Goal: Navigation & Orientation: Find specific page/section

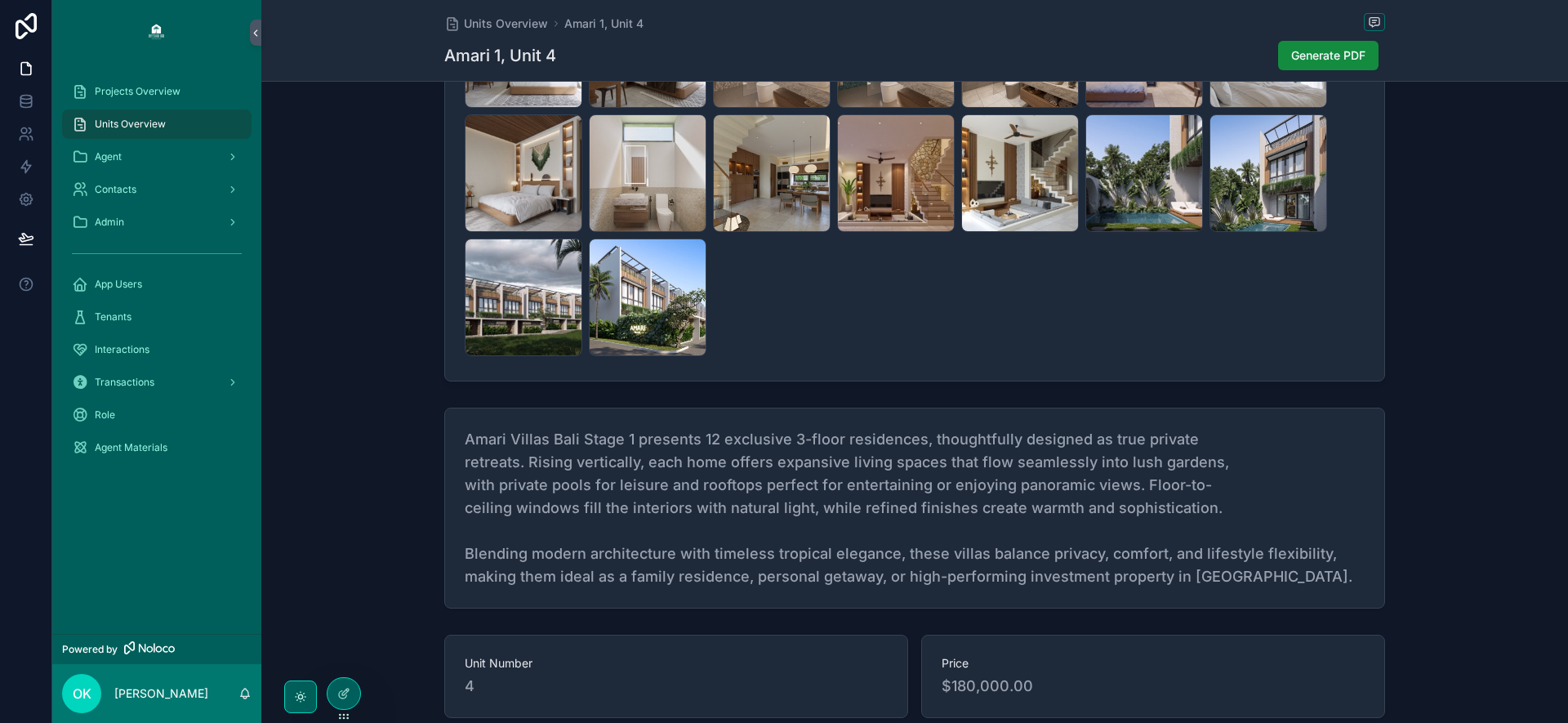
scroll to position [403, 0]
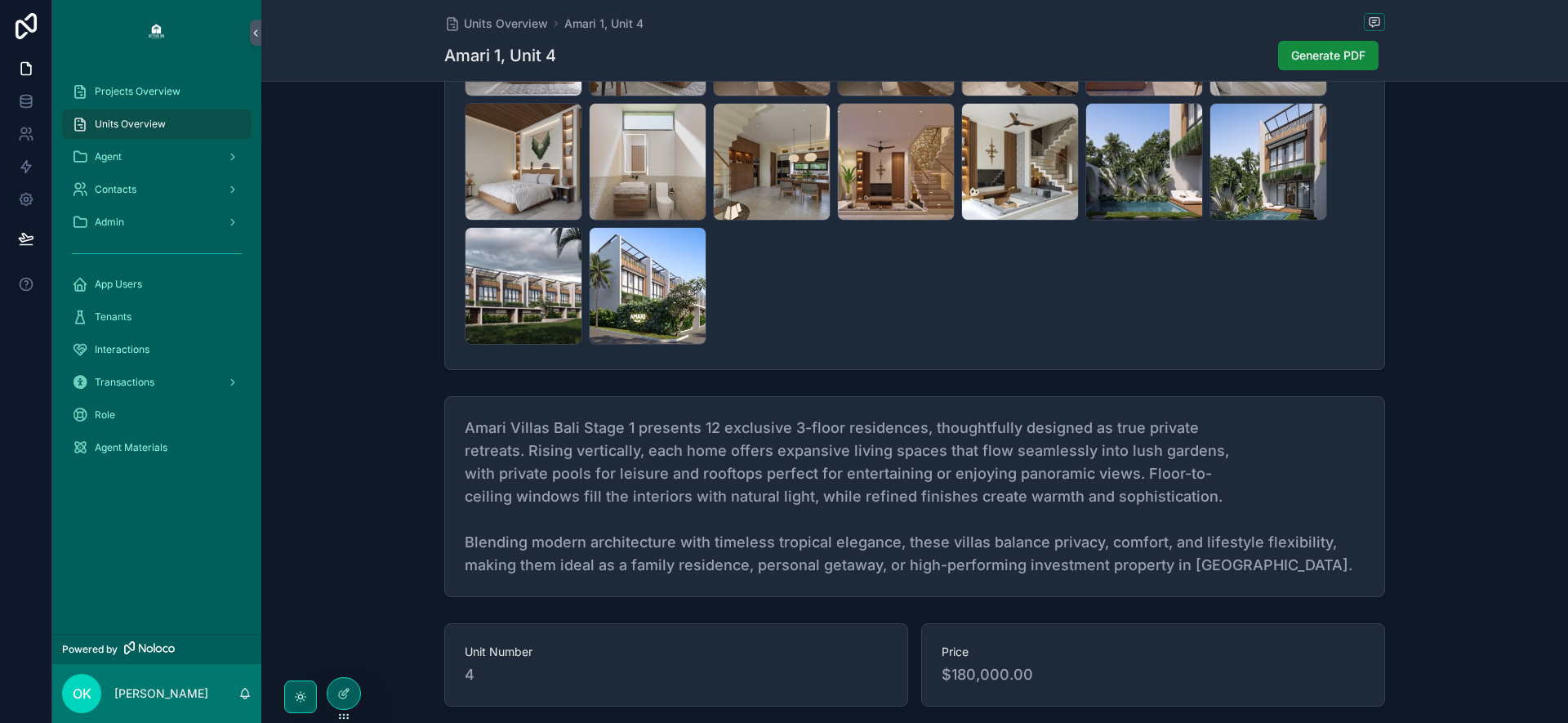
drag, startPoint x: 979, startPoint y: 433, endPoint x: 989, endPoint y: 435, distance: 10.2
click at [980, 433] on span "Amari Villas Bali Stage 1 presents 12 exclusive 3-floor residences, thoughtfull…" at bounding box center [914, 496] width 900 height 160
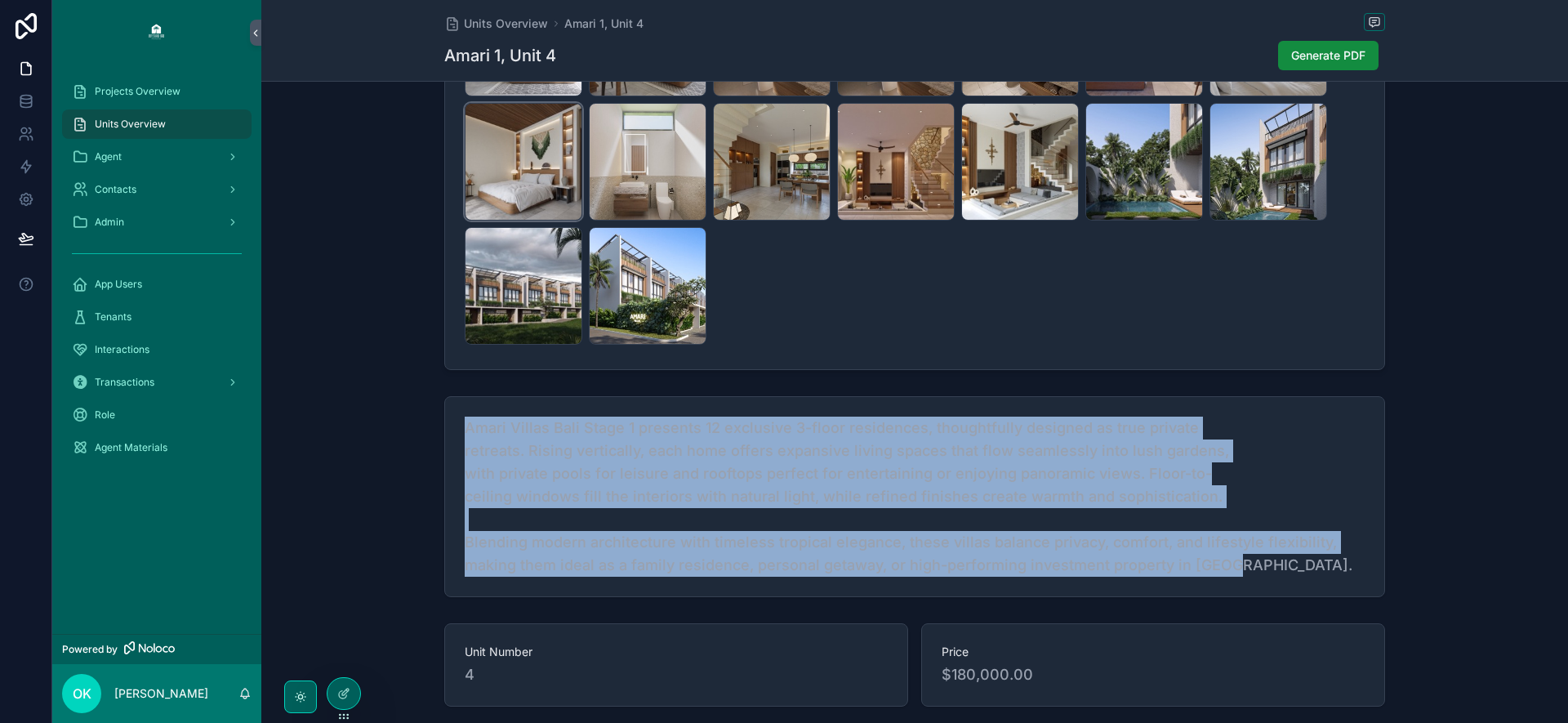
drag, startPoint x: 1223, startPoint y: 566, endPoint x: 535, endPoint y: 165, distance: 796.3
click at [536, 165] on div "Scene-4-Small .jpeg Scene-3-Small .jpeg Scene-2-Small .jpeg Scene-1-Small .jpeg…" at bounding box center [914, 706] width 1306 height 2015
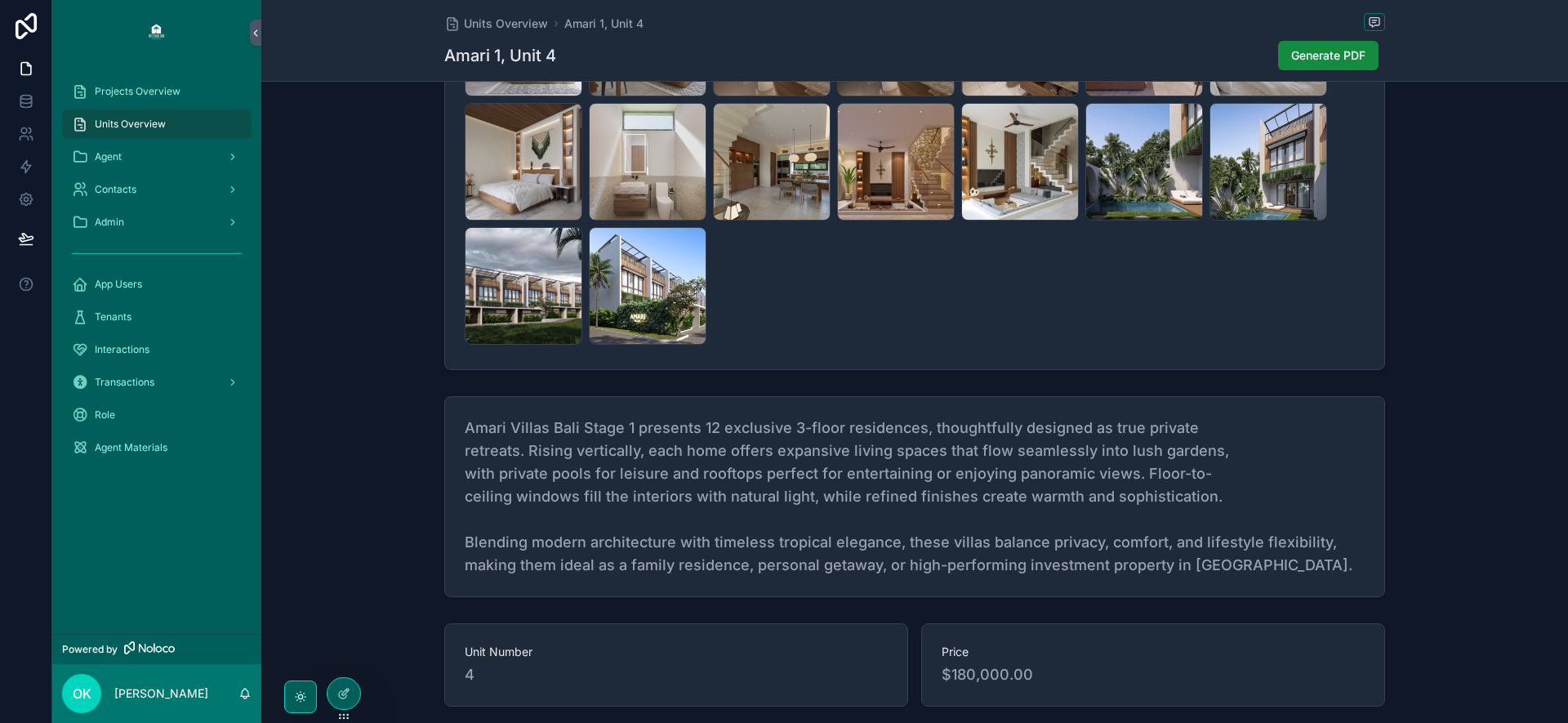
drag, startPoint x: 825, startPoint y: 289, endPoint x: 796, endPoint y: 296, distance: 29.8
click at [823, 290] on div "Scene-4-Small .jpeg Scene-3-Small .jpeg Scene-2-Small .jpeg Scene-1-Small .jpeg…" at bounding box center [914, 38] width 900 height 614
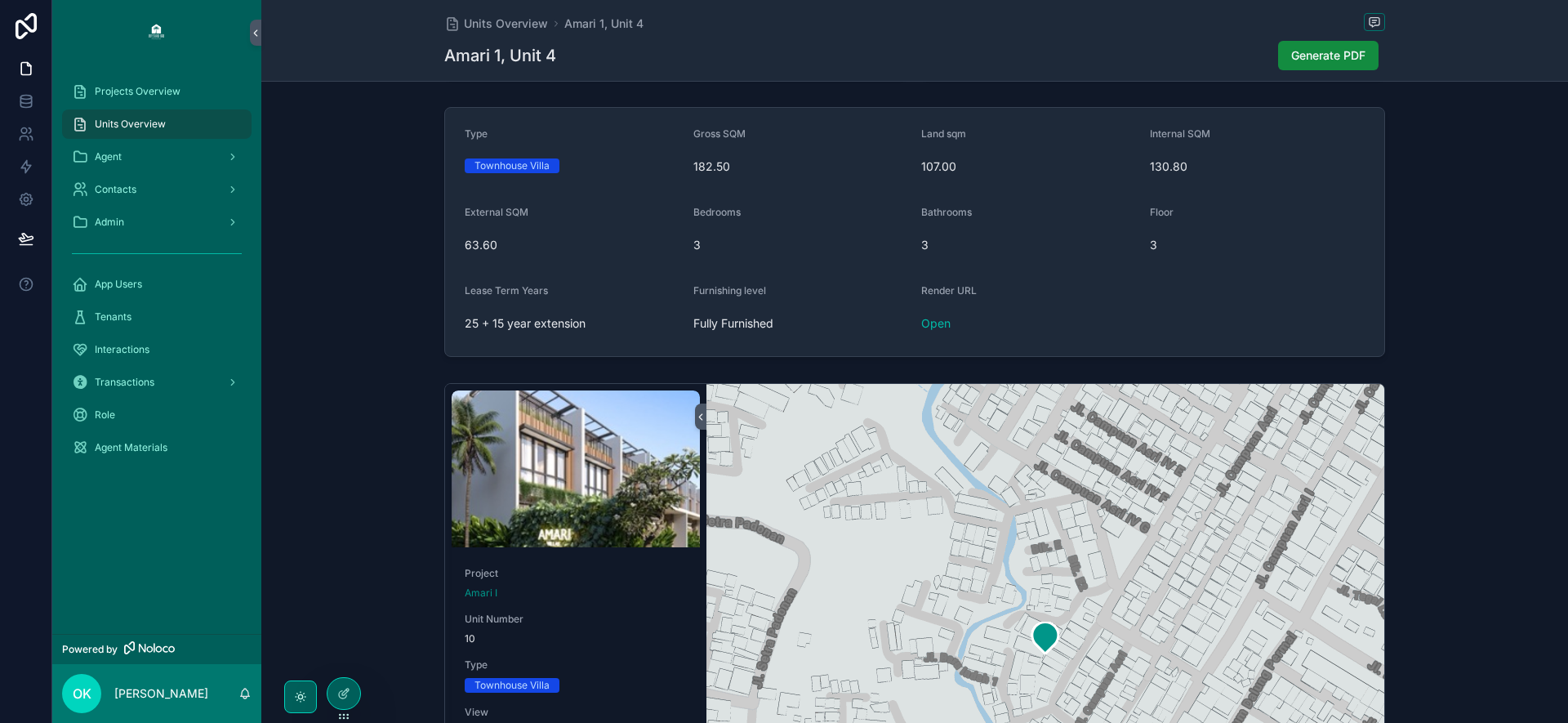
scroll to position [1242, 0]
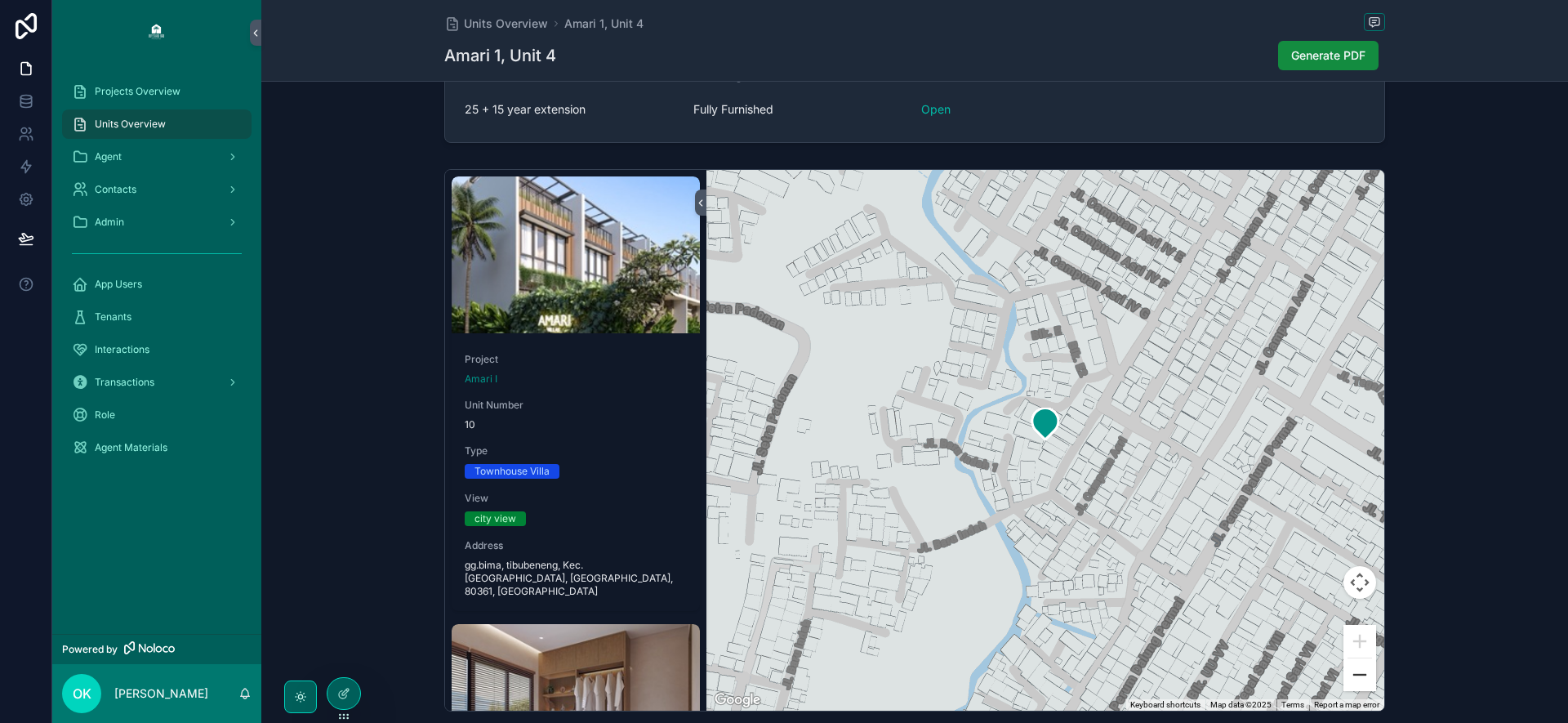
click at [1355, 664] on button "Zoom out" at bounding box center [1360, 675] width 33 height 33
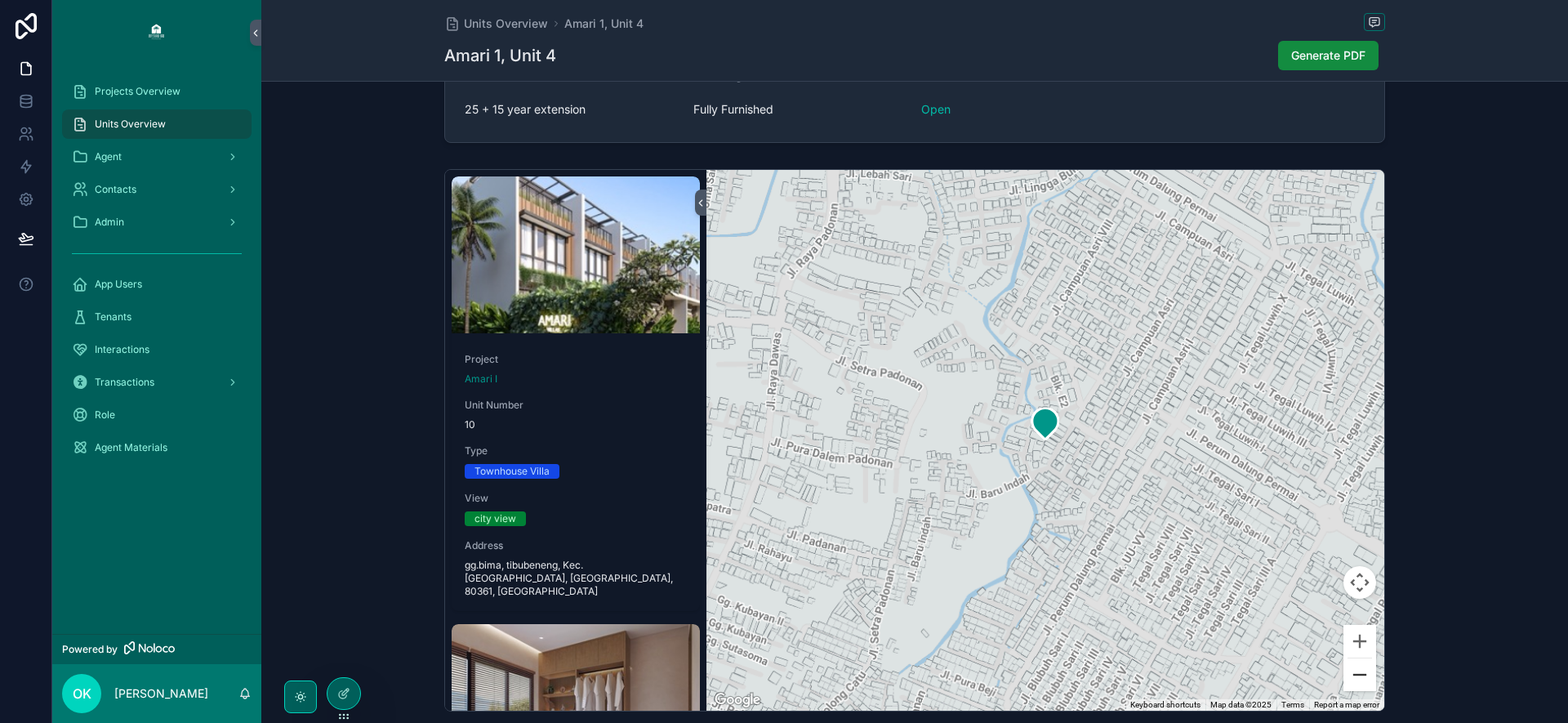
click at [1355, 664] on button "Zoom out" at bounding box center [1360, 675] width 33 height 33
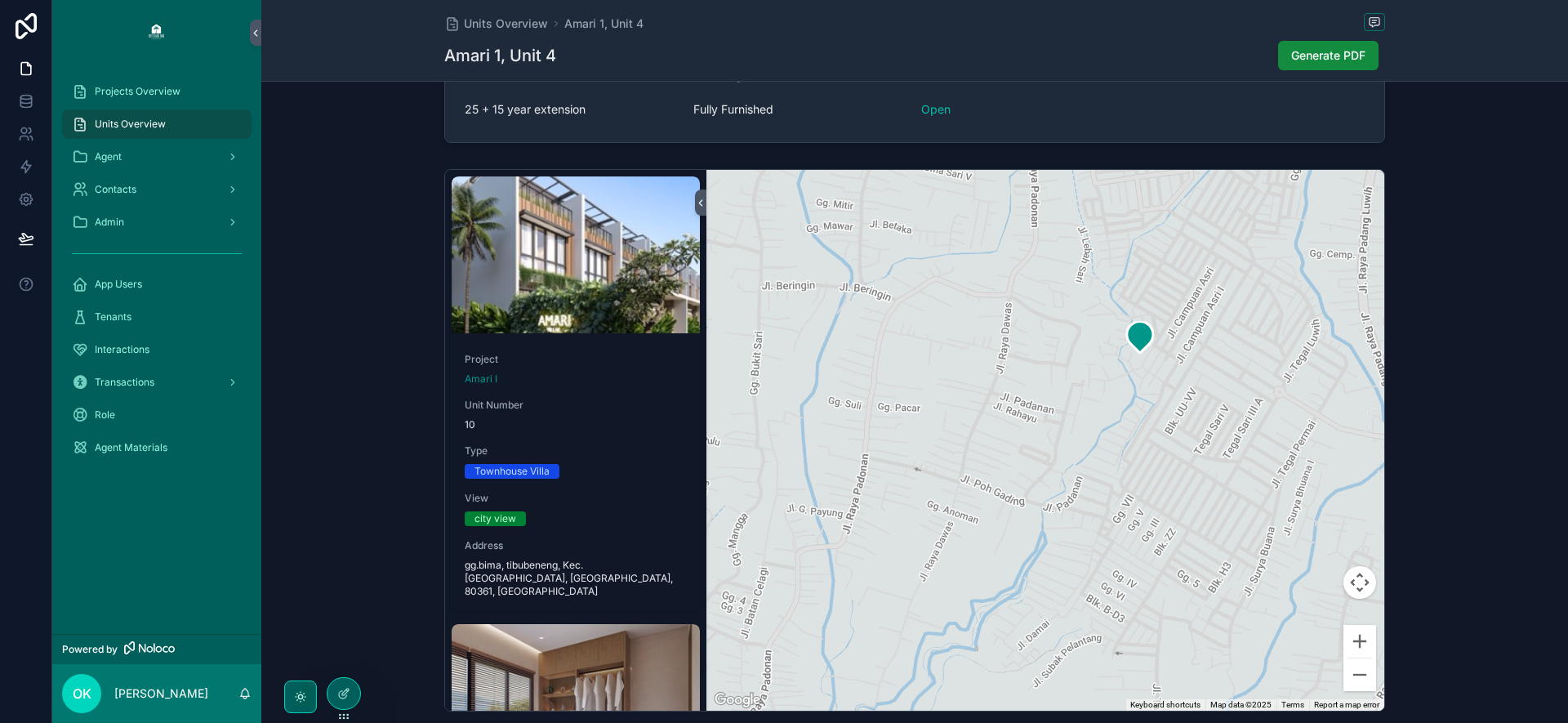
drag, startPoint x: 1027, startPoint y: 463, endPoint x: 1124, endPoint y: 374, distance: 131.6
click at [1124, 374] on div "scrollable content" at bounding box center [1045, 440] width 678 height 541
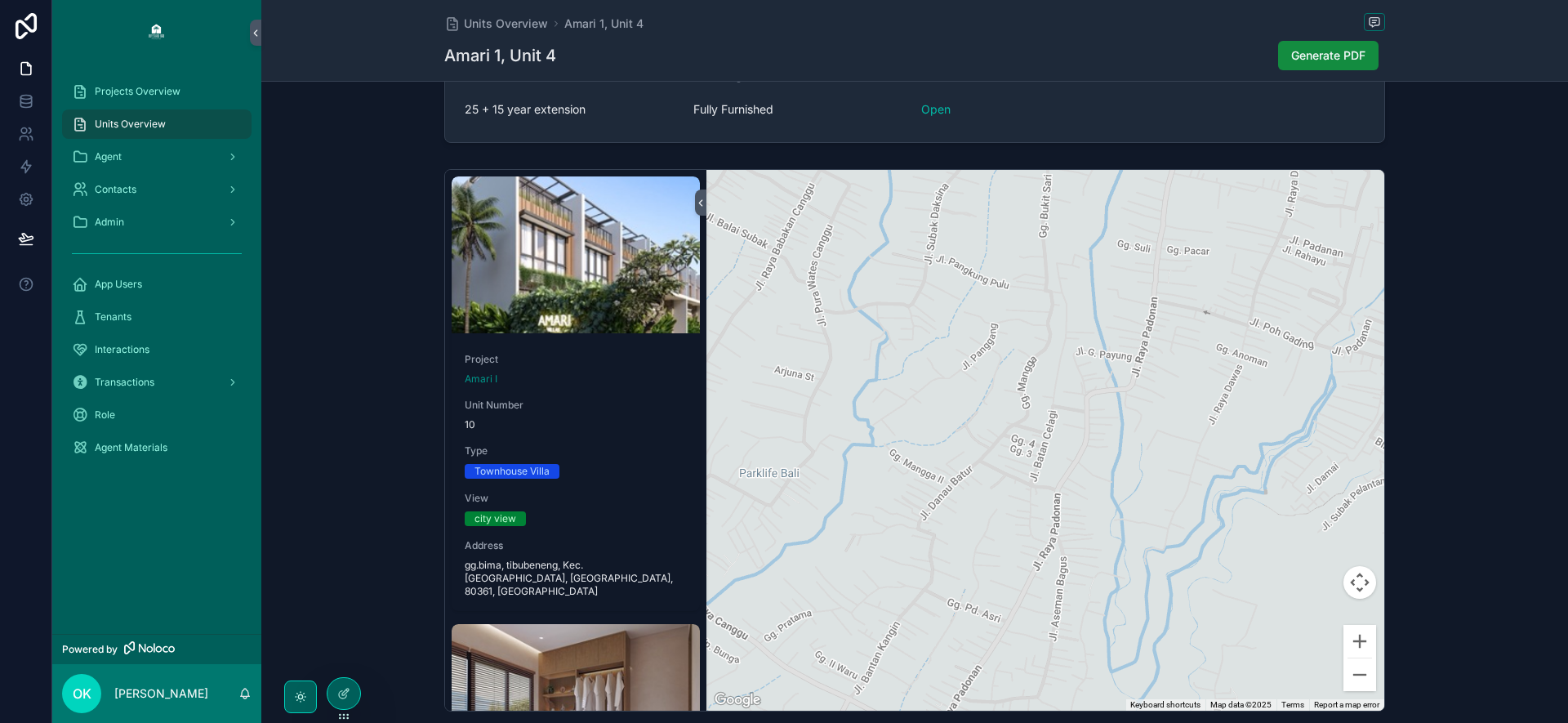
drag, startPoint x: 964, startPoint y: 530, endPoint x: 1255, endPoint y: 373, distance: 330.7
click at [1255, 373] on div "scrollable content" at bounding box center [1045, 440] width 678 height 541
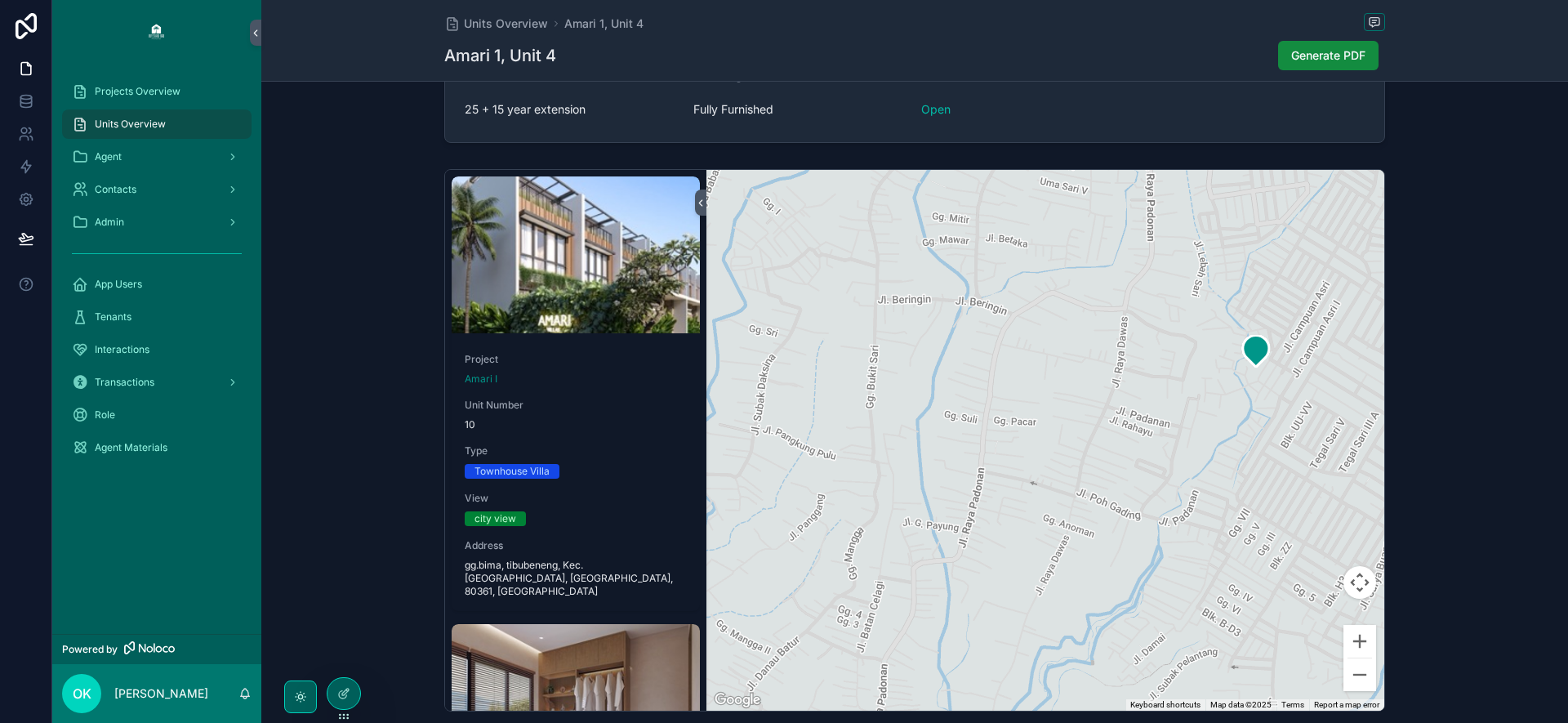
drag, startPoint x: 1062, startPoint y: 378, endPoint x: 888, endPoint y: 551, distance: 245.4
click at [888, 551] on div "scrollable content" at bounding box center [1045, 440] width 678 height 541
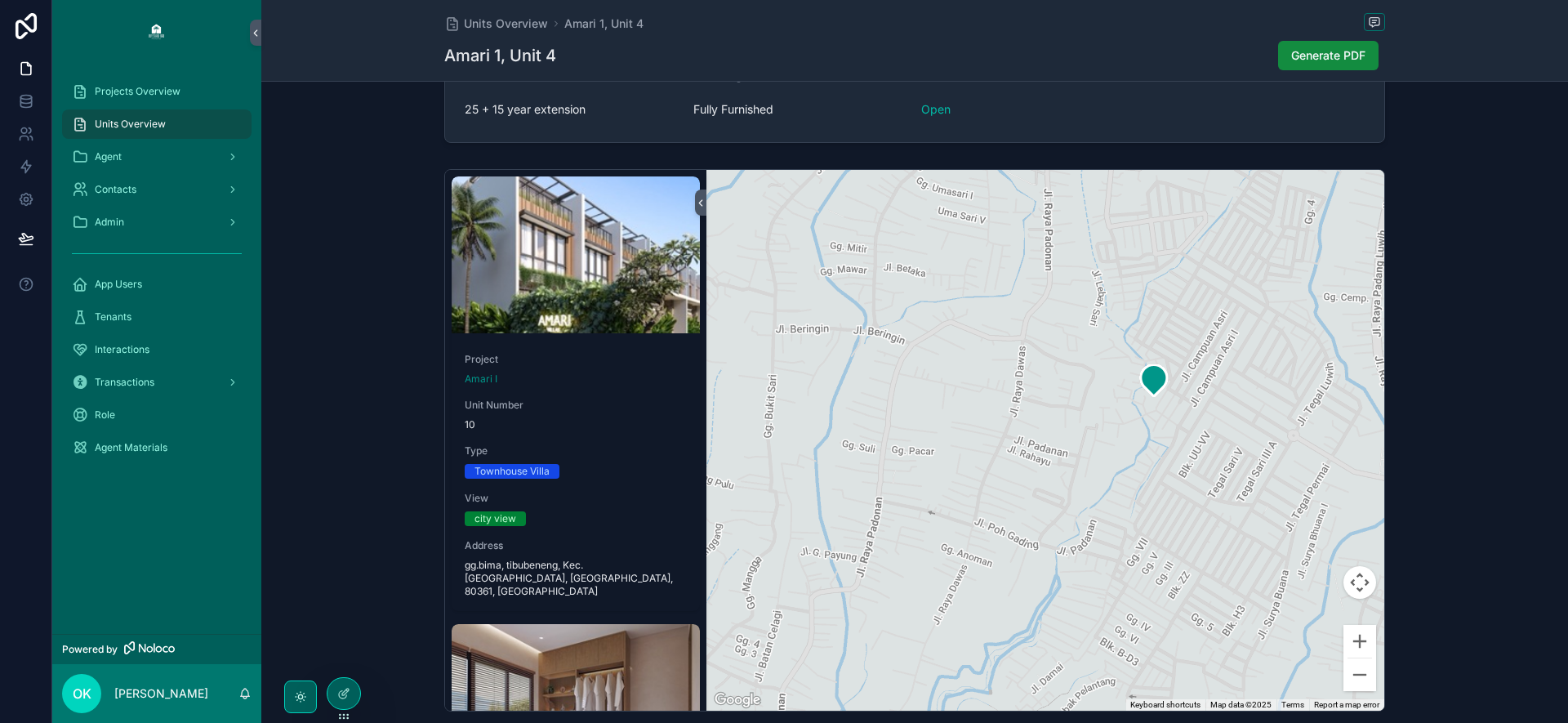
drag, startPoint x: 1191, startPoint y: 339, endPoint x: 1028, endPoint y: 376, distance: 167.1
click at [1028, 376] on div "scrollable content" at bounding box center [1045, 440] width 678 height 541
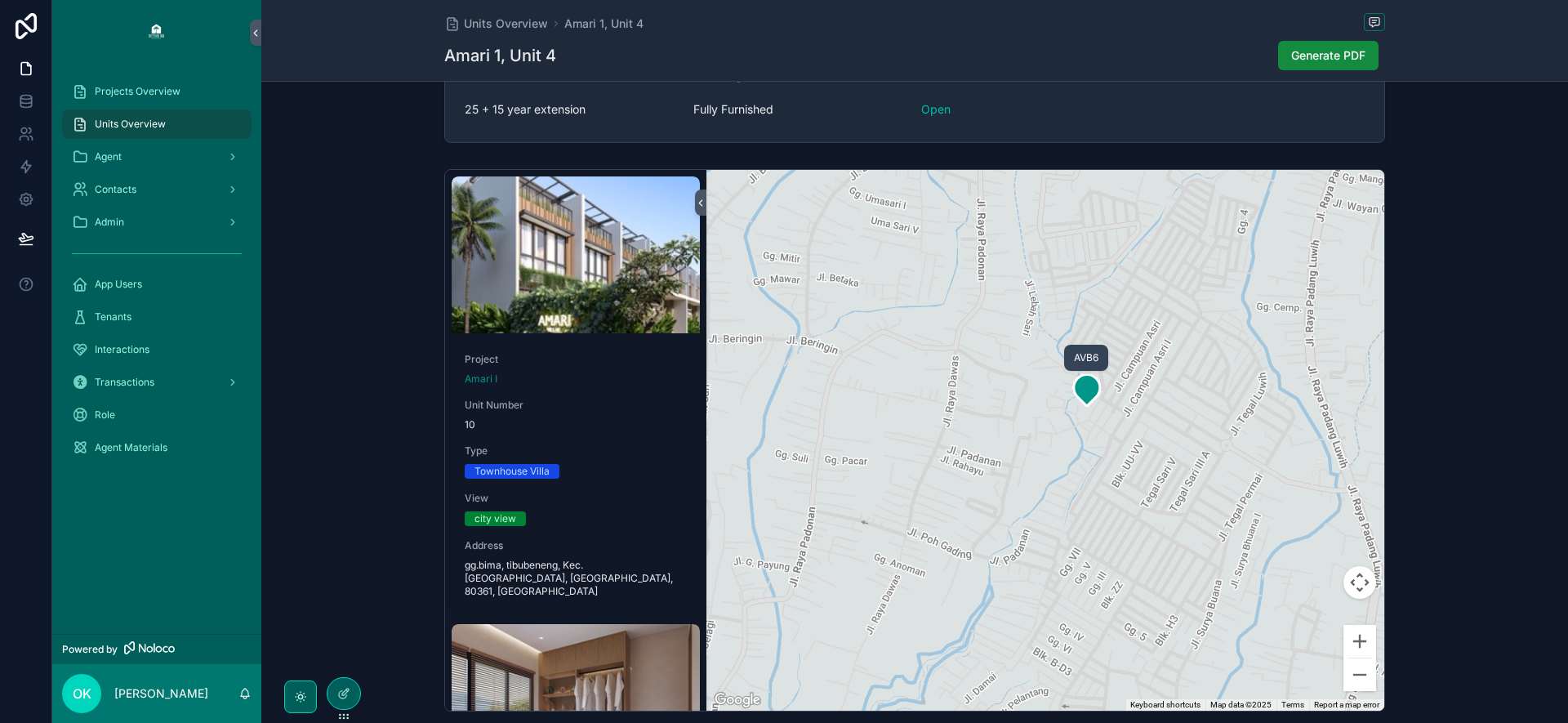
click at [1090, 394] on icon "scrollable content" at bounding box center [1087, 391] width 26 height 31
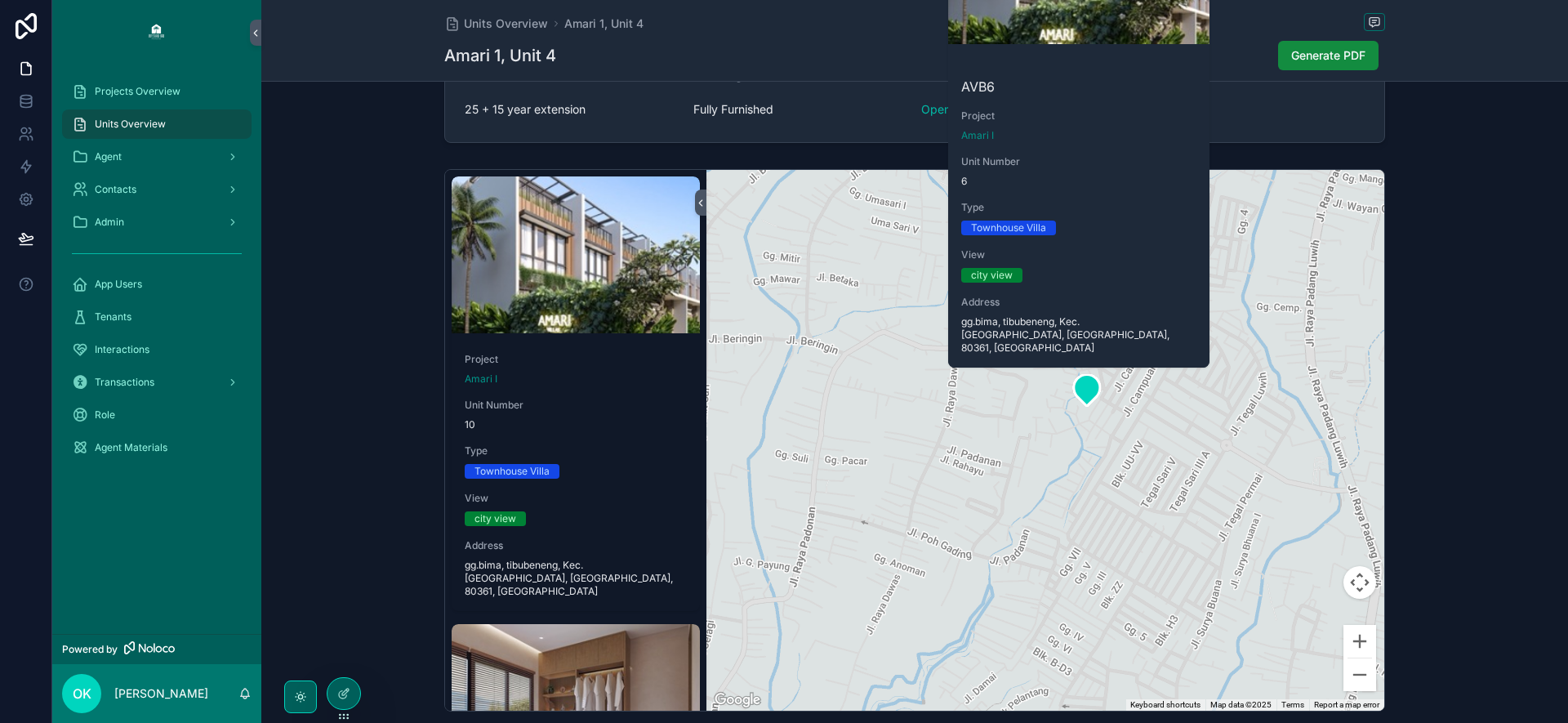
click at [1150, 381] on div "scrollable content" at bounding box center [1045, 440] width 678 height 541
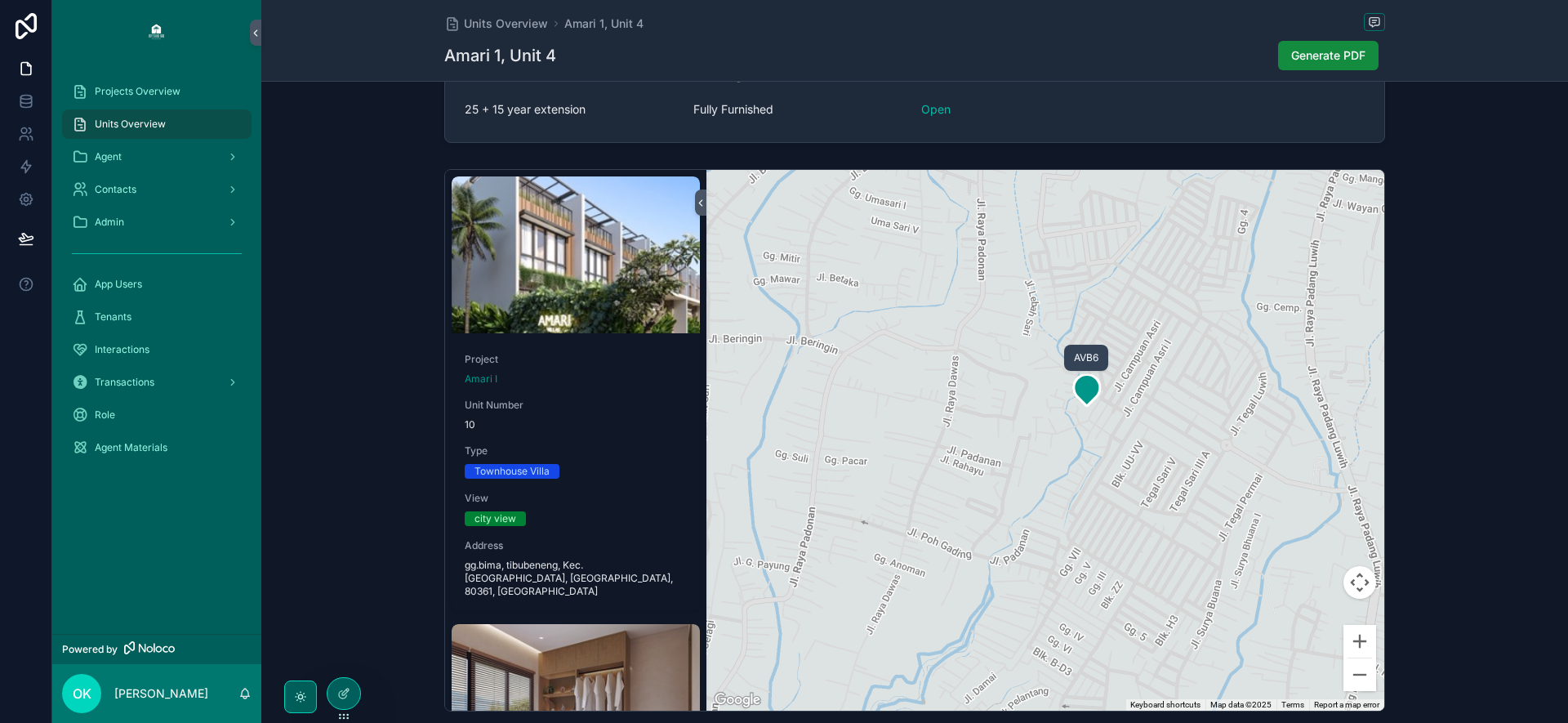
click at [1089, 391] on icon "scrollable content" at bounding box center [1087, 391] width 26 height 31
click at [1124, 387] on div "scrollable content" at bounding box center [1045, 440] width 678 height 541
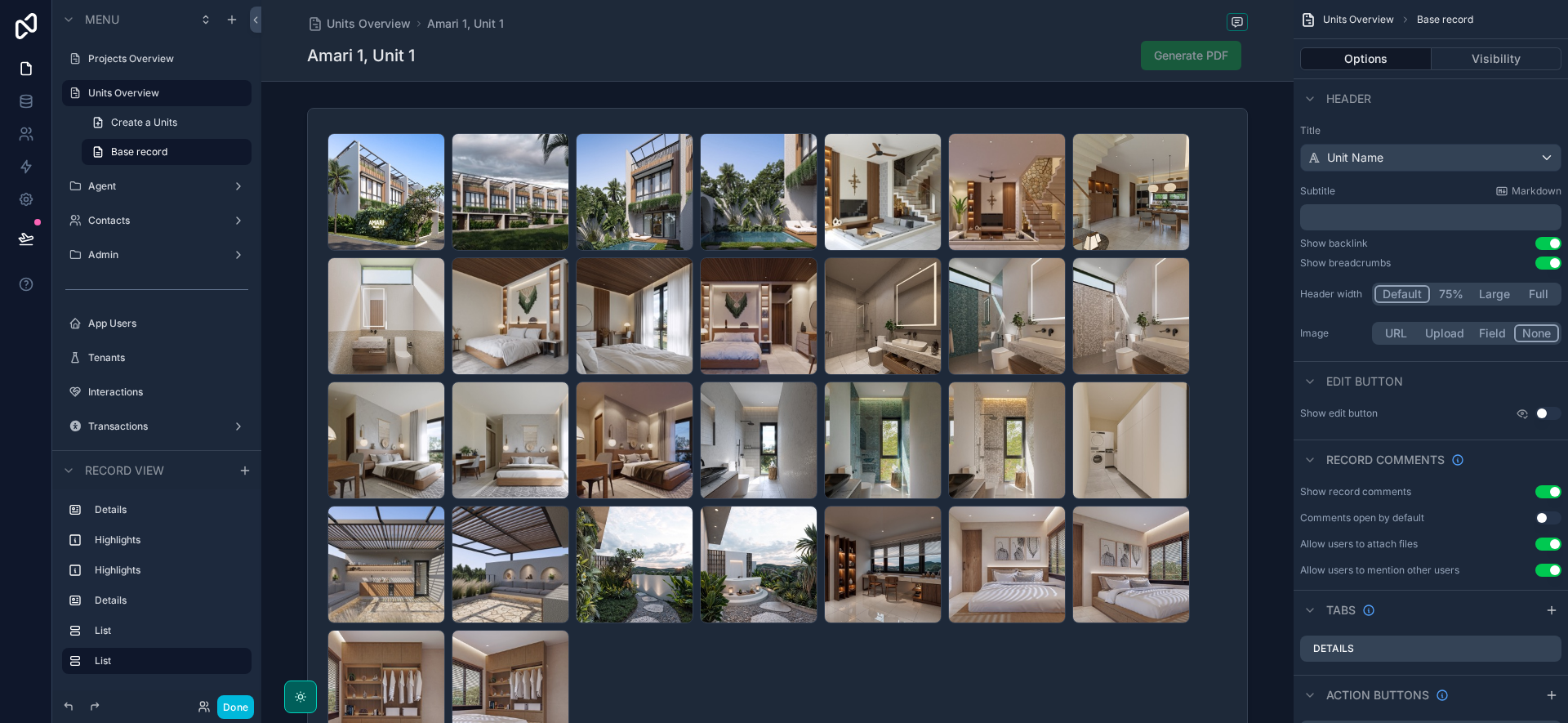
scroll to position [1567, 0]
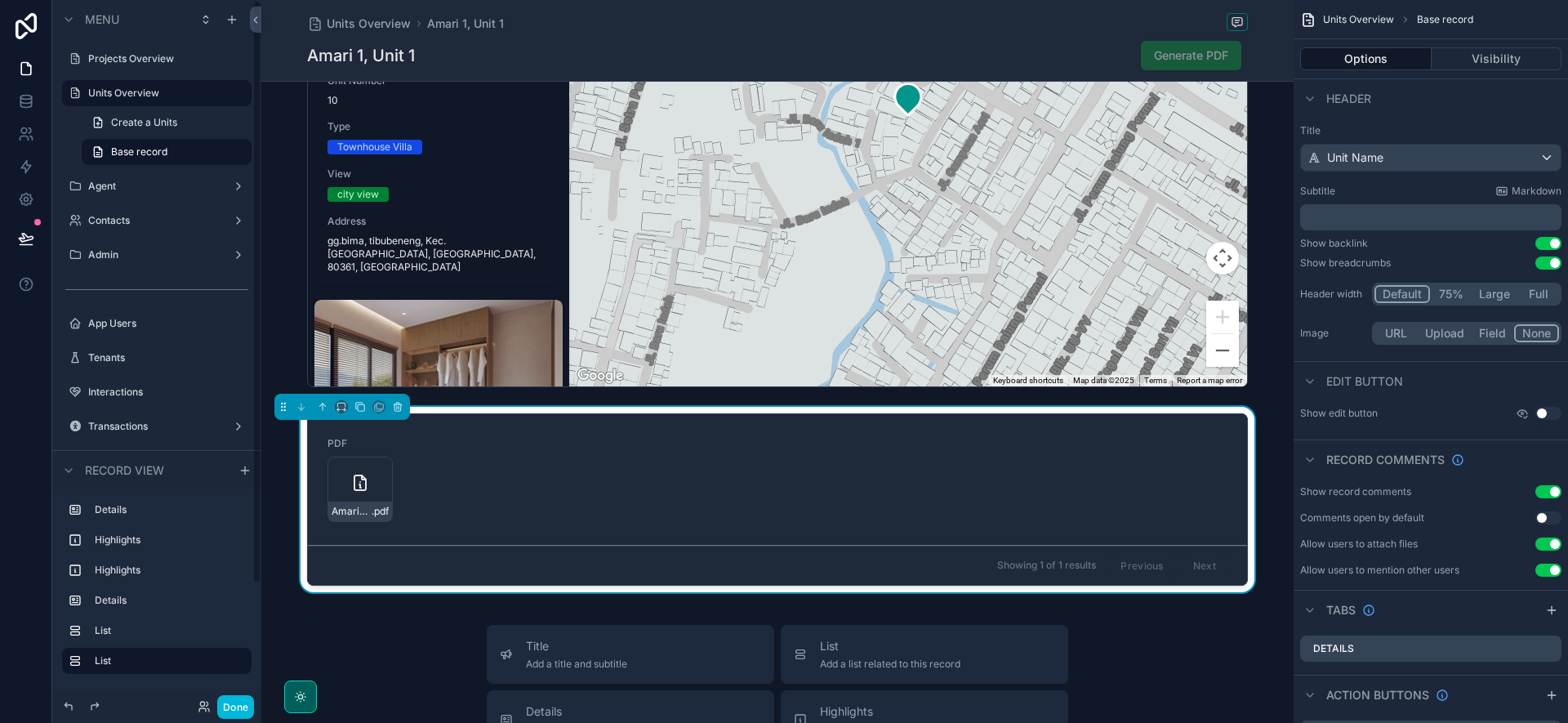
click at [150, 184] on label "Agent" at bounding box center [153, 186] width 130 height 13
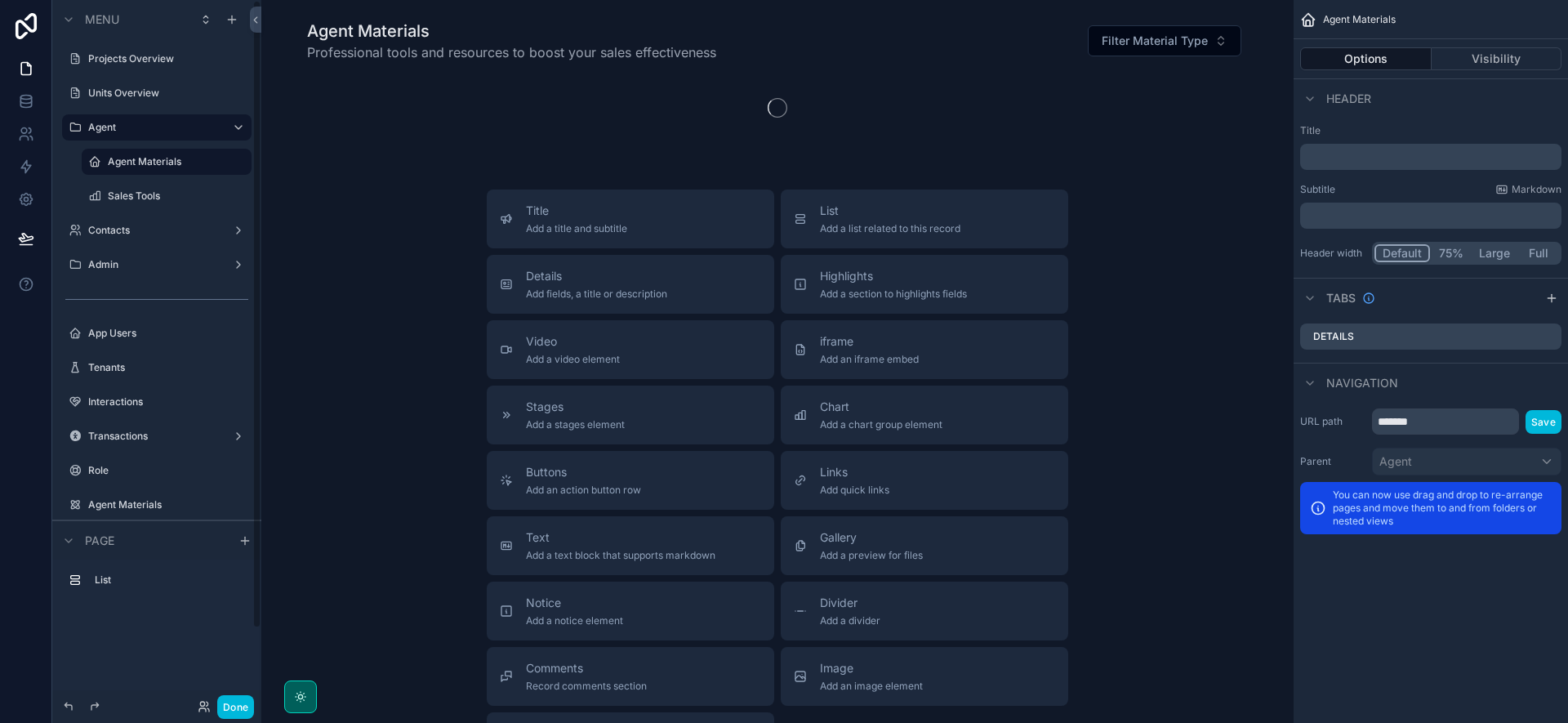
click at [147, 229] on label "Contacts" at bounding box center [153, 231] width 130 height 13
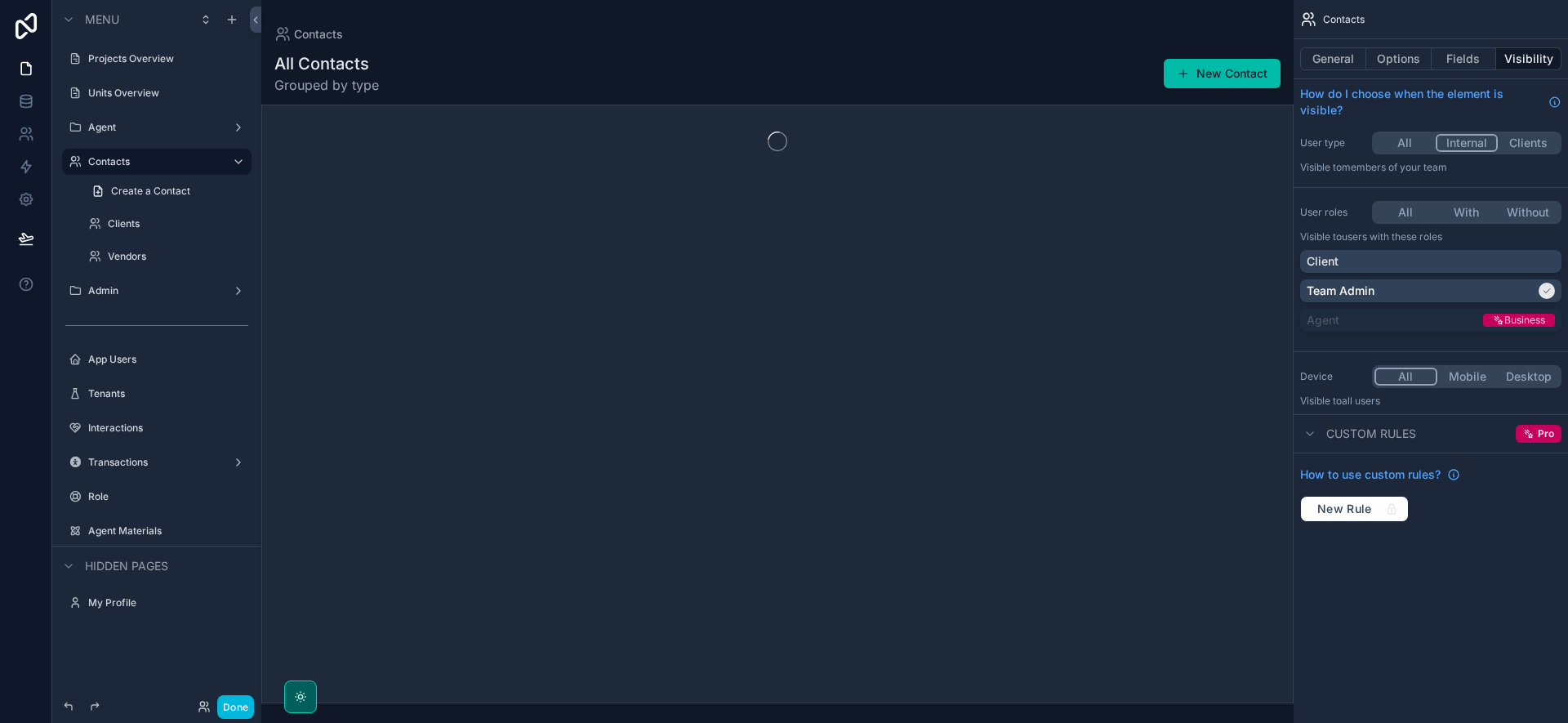
click at [133, 295] on label "Admin" at bounding box center [153, 291] width 130 height 13
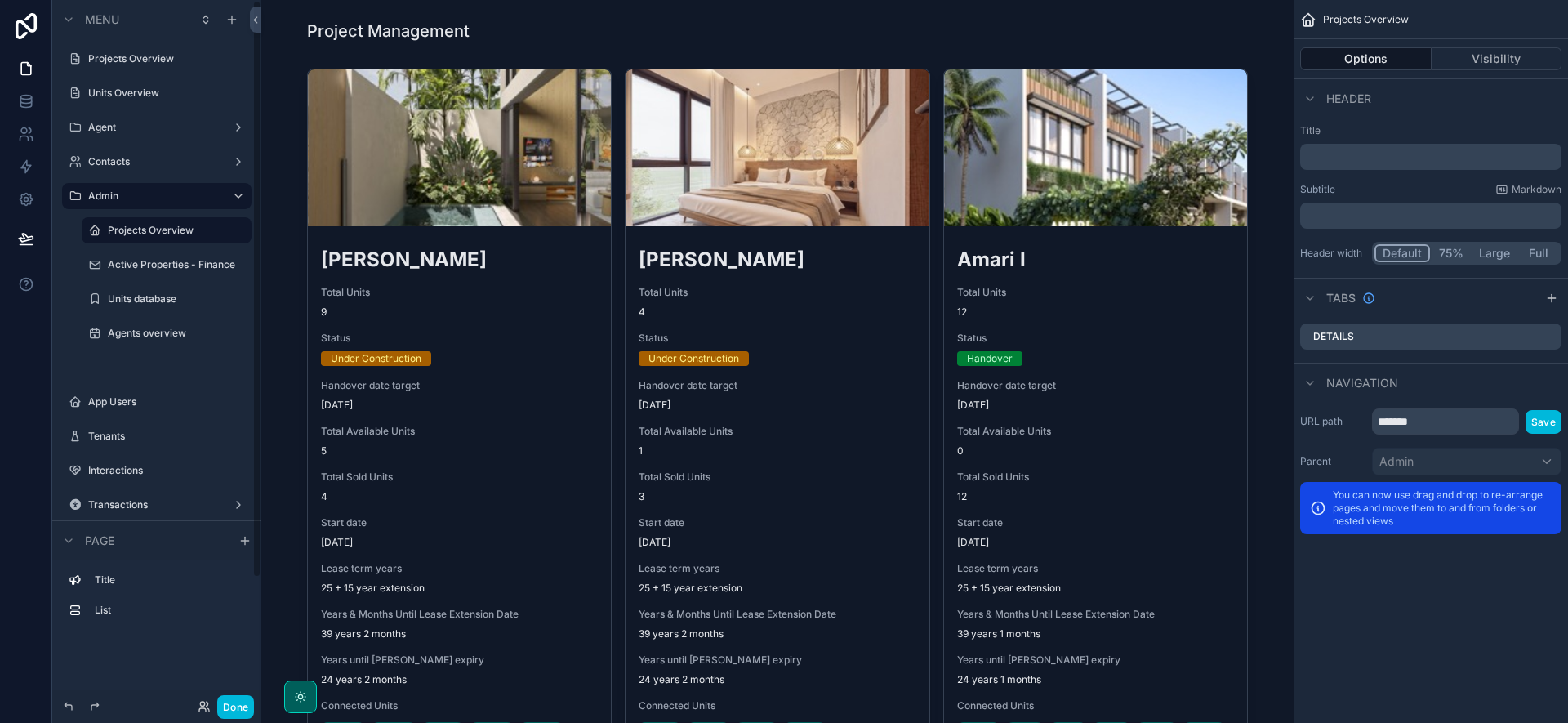
click at [149, 165] on label "Contacts" at bounding box center [153, 162] width 130 height 13
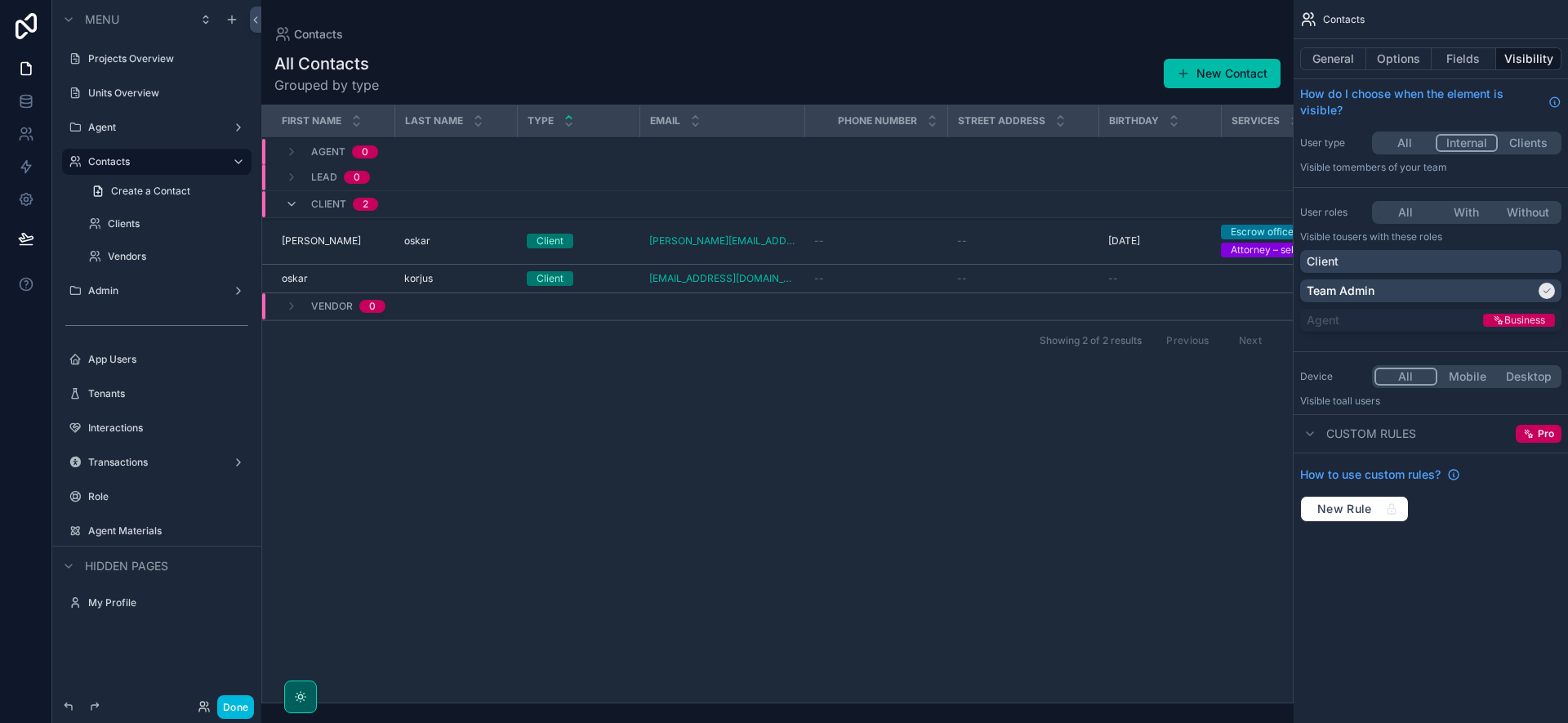
click at [144, 121] on label "Agent" at bounding box center [153, 127] width 130 height 13
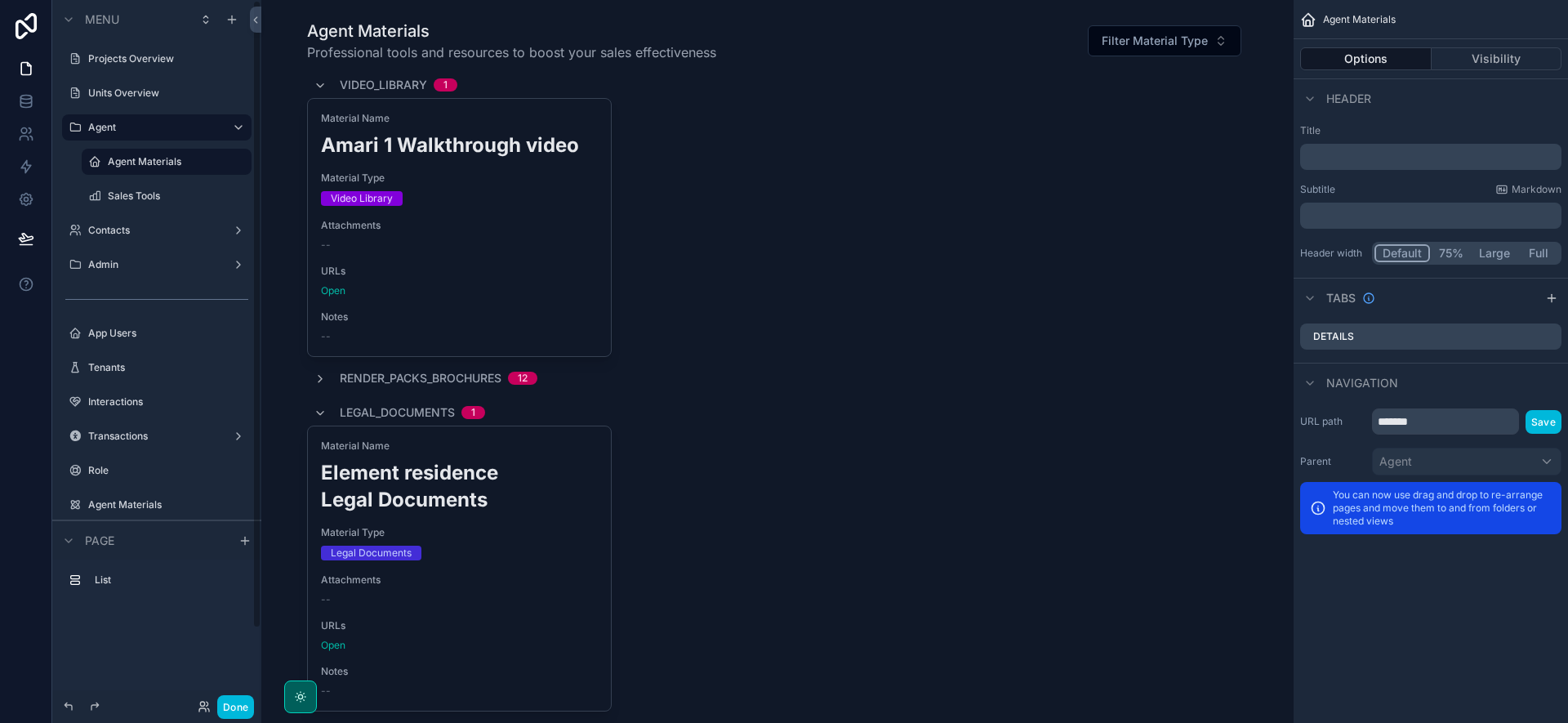
click at [140, 79] on div "Units Overview" at bounding box center [157, 94] width 209 height 30
click at [139, 89] on label "Units Overview" at bounding box center [164, 94] width 153 height 13
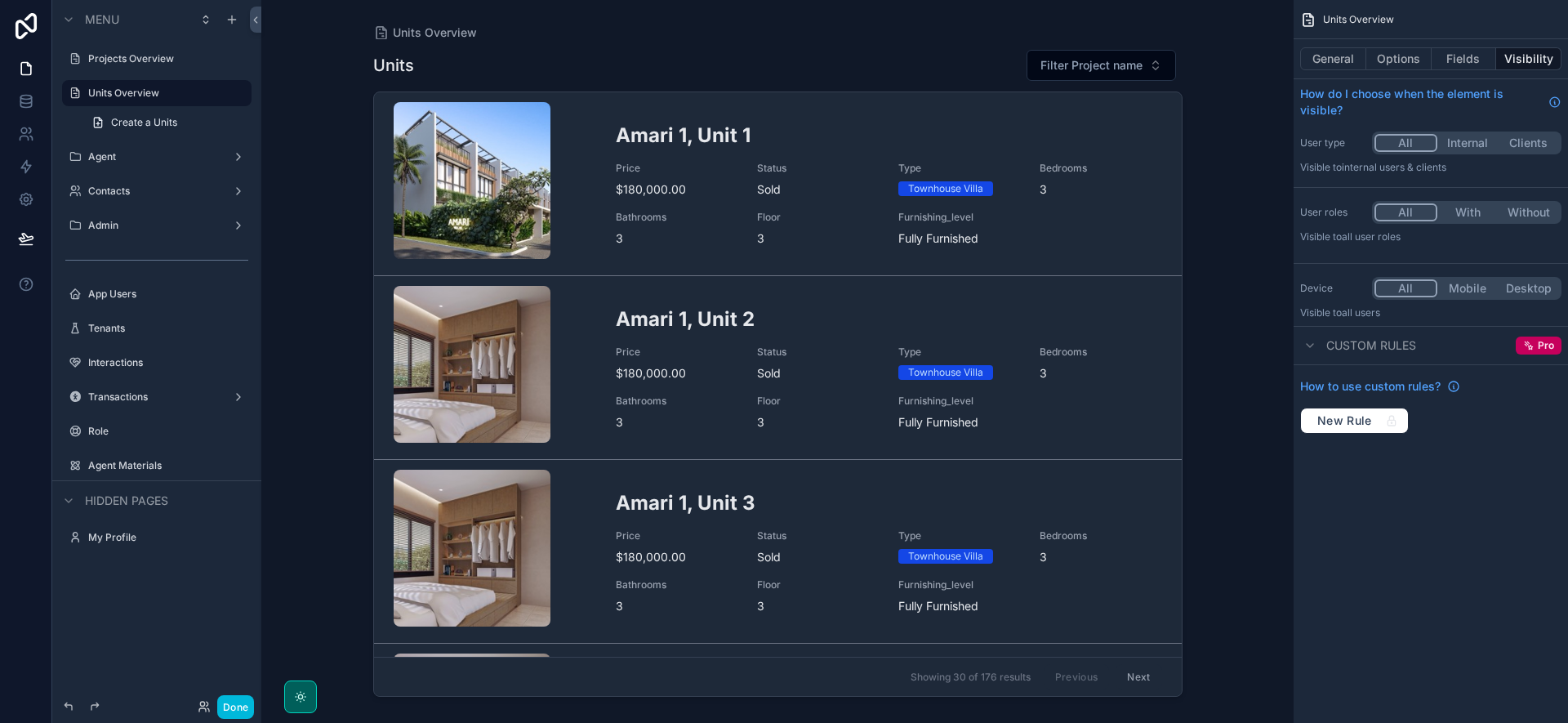
click at [146, 62] on label "Projects Overview" at bounding box center [164, 59] width 153 height 13
